Goal: Information Seeking & Learning: Learn about a topic

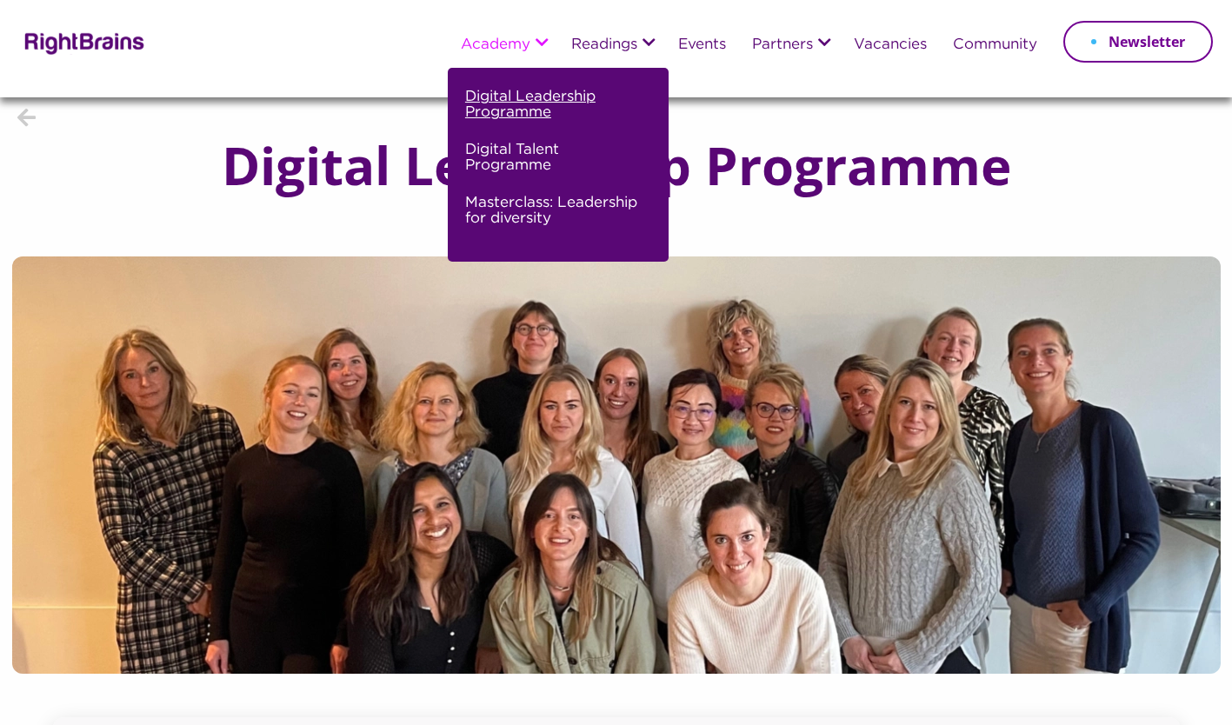
click at [492, 104] on link "Digital Leadership Programme" at bounding box center [556, 111] width 182 height 53
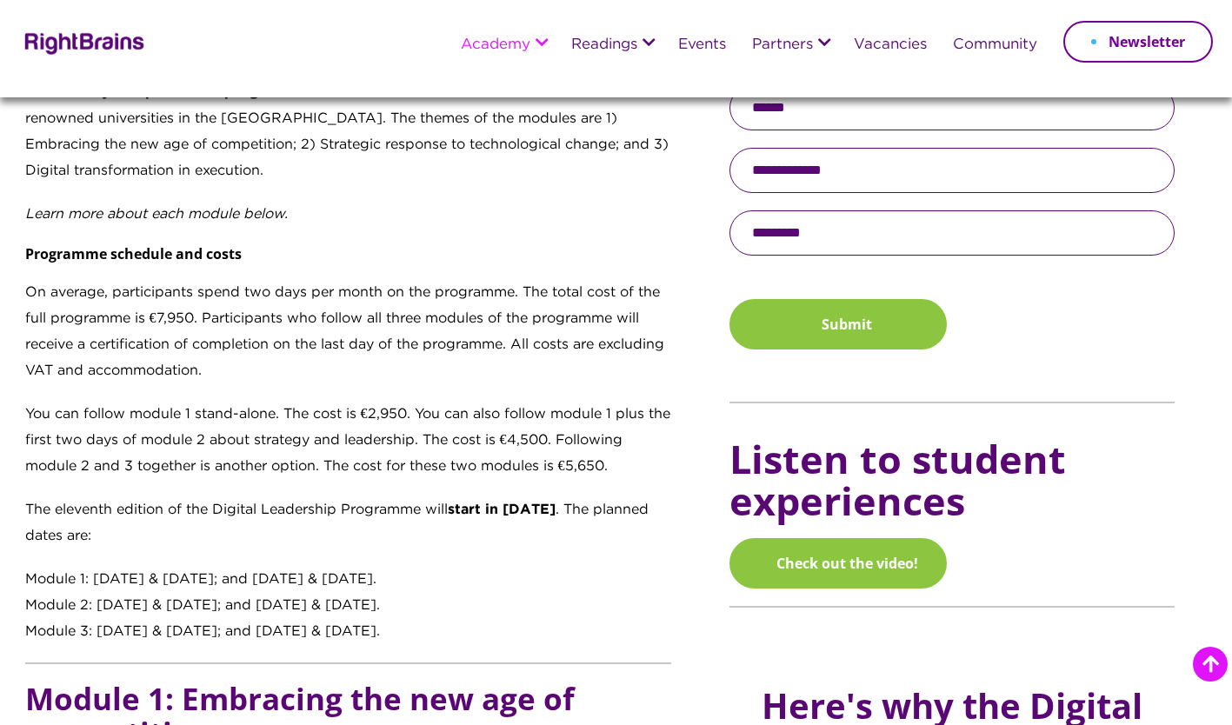
scroll to position [1112, 0]
drag, startPoint x: 29, startPoint y: 581, endPoint x: 432, endPoint y: 630, distance: 406.3
click at [432, 630] on div "Transforming digital learners into digital leaders Recognising that tomorrow’s …" at bounding box center [348, 176] width 647 height 935
copy div "Module 1: 14 & 15 October 2025; and 19 & 20 November 2025. Module 2: 16 & 17 De…"
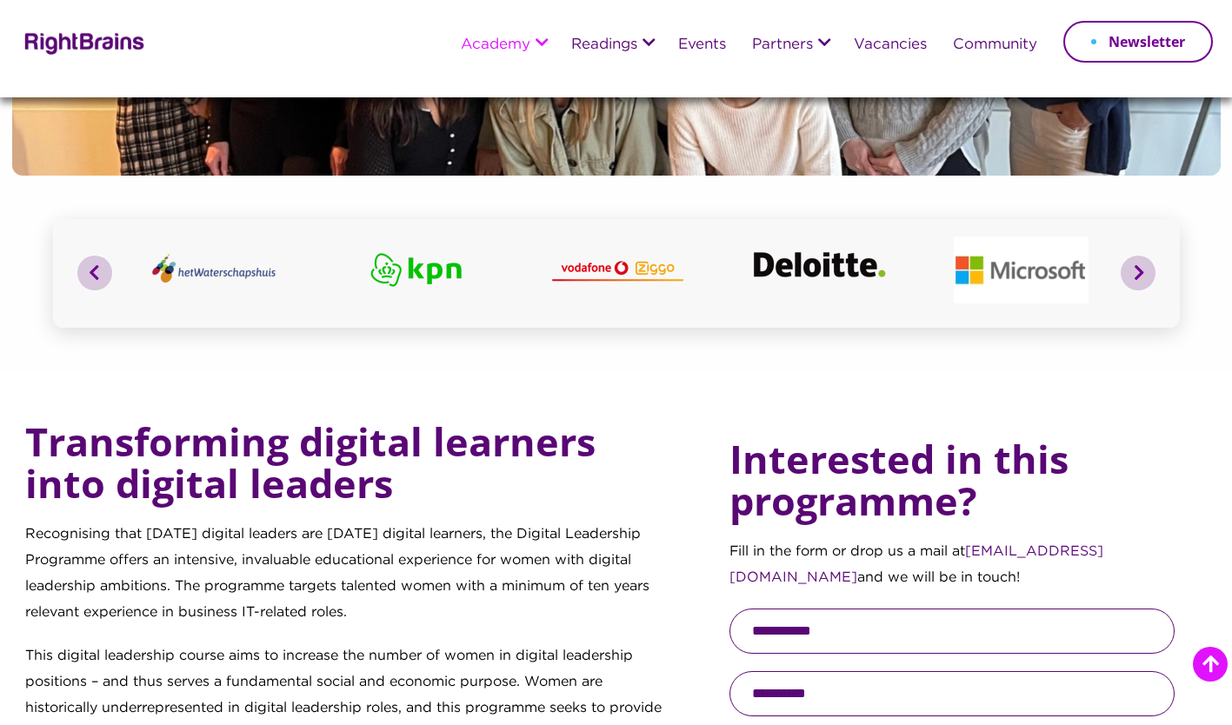
scroll to position [400, 0]
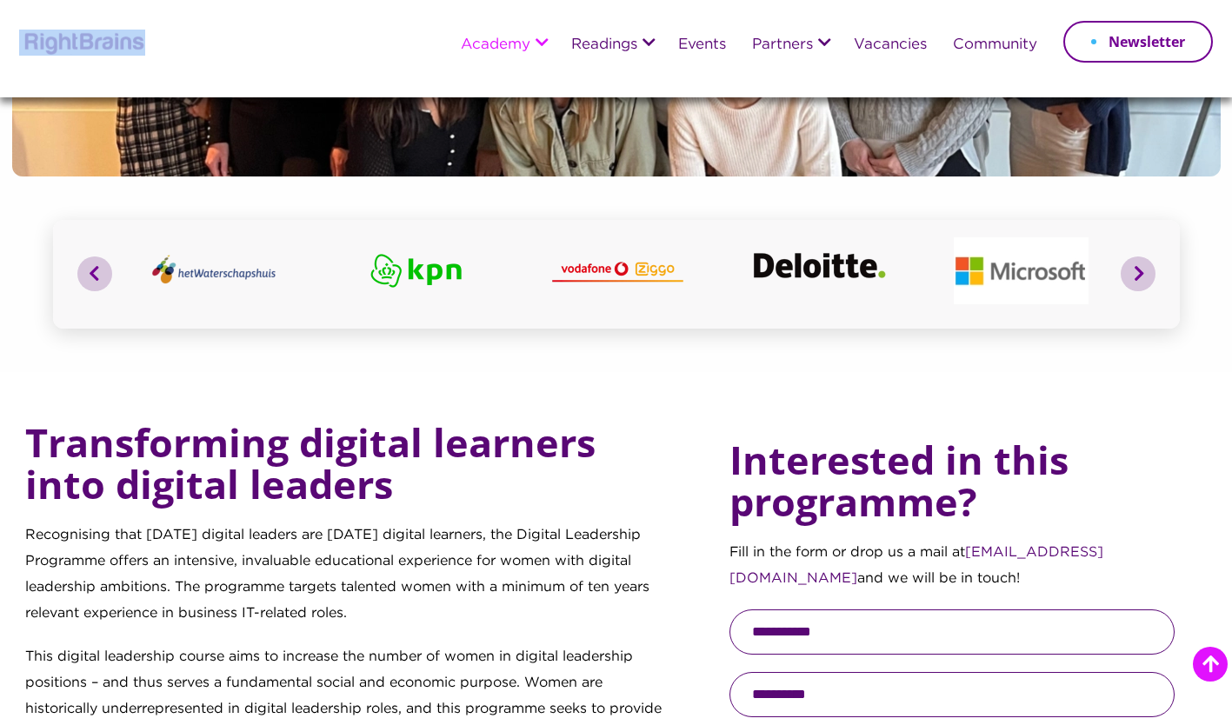
drag, startPoint x: 150, startPoint y: 40, endPoint x: 67, endPoint y: 37, distance: 83.5
click at [67, 37] on div "Academy Digital Leadership Programme Digital Talent Programme Masterclass: Lead…" at bounding box center [615, 48] width 1193 height 97
copy div
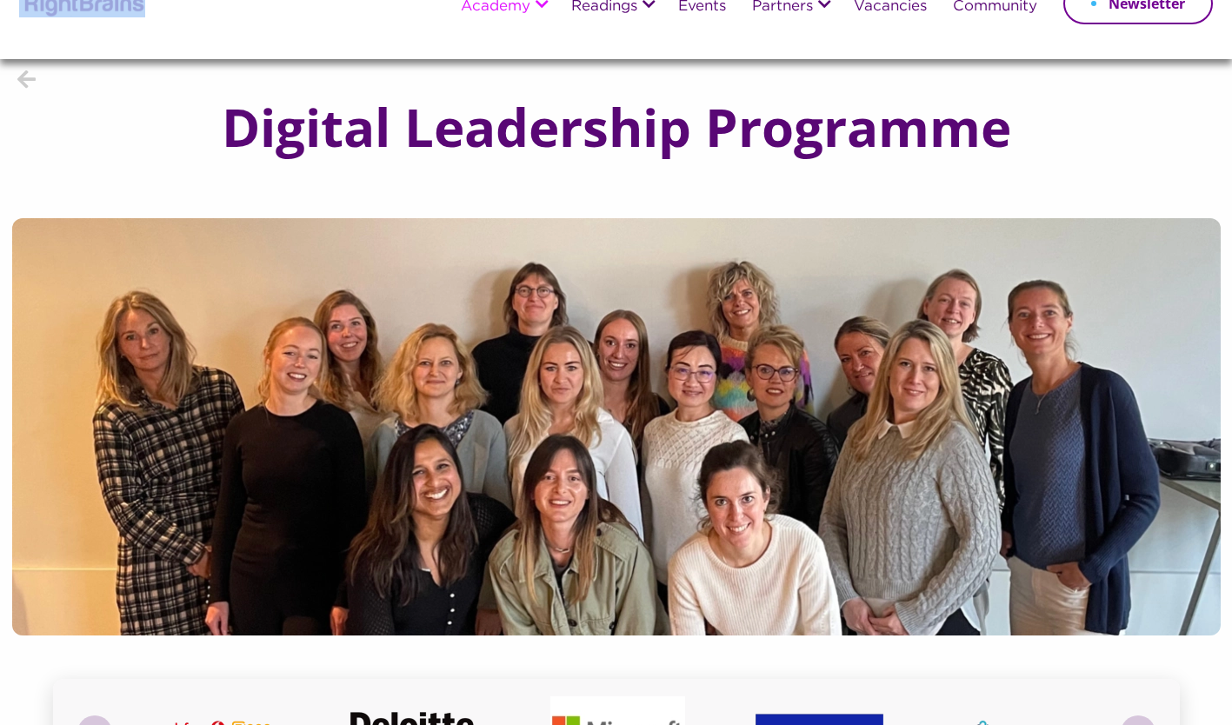
scroll to position [37, 0]
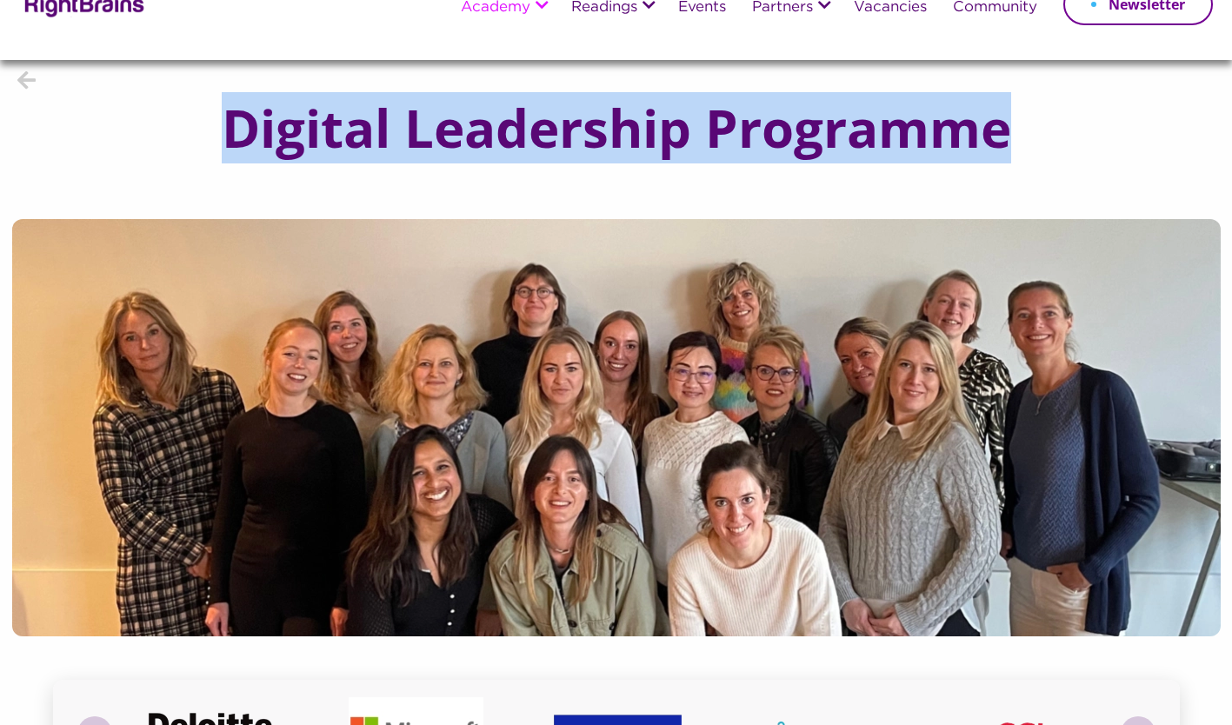
drag, startPoint x: 225, startPoint y: 129, endPoint x: 1008, endPoint y: 120, distance: 783.1
click at [1008, 120] on h1 "Digital Leadership Programme" at bounding box center [616, 127] width 859 height 57
copy h1 "Digital Leadership Programme"
